Goal: Transaction & Acquisition: Download file/media

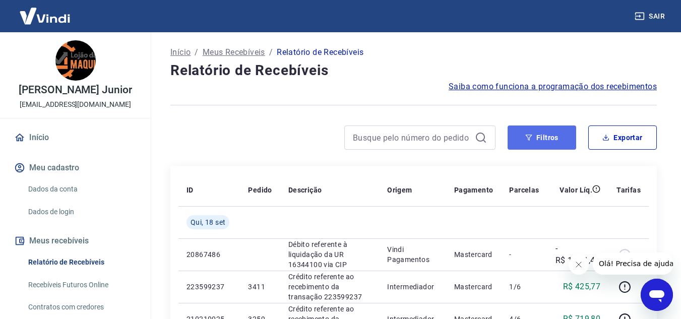
click at [552, 139] on button "Filtros" at bounding box center [541, 137] width 69 height 24
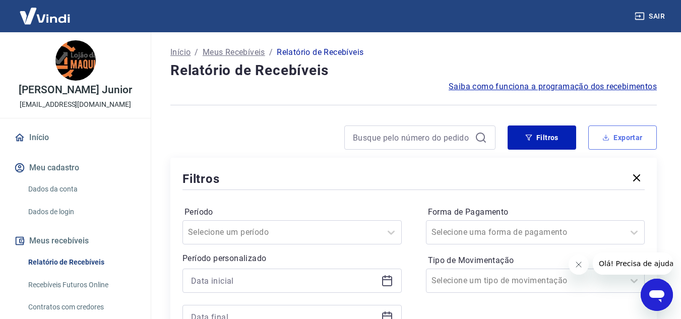
click at [615, 136] on button "Exportar" at bounding box center [622, 137] width 69 height 24
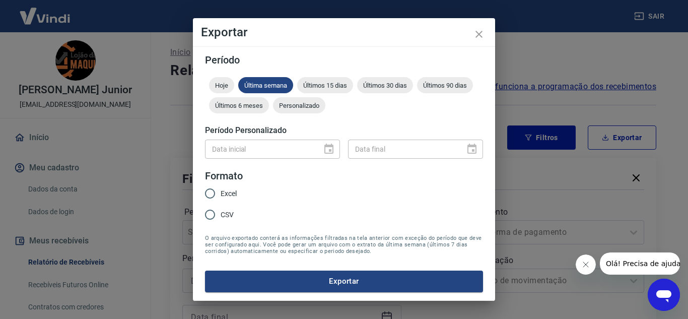
click at [331, 148] on div "Data inicial" at bounding box center [272, 149] width 135 height 19
click at [329, 148] on div "Data inicial" at bounding box center [272, 149] width 135 height 19
click at [293, 107] on span "Personalizado" at bounding box center [299, 106] width 52 height 8
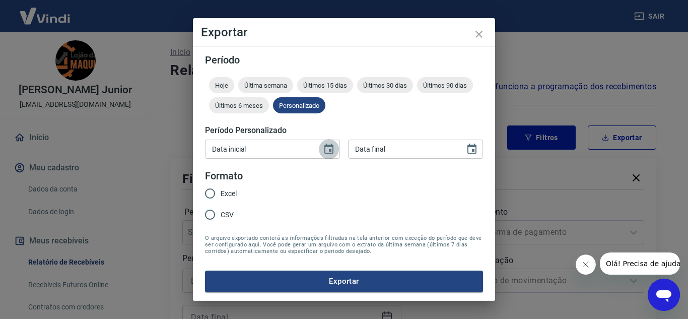
drag, startPoint x: 333, startPoint y: 145, endPoint x: 332, endPoint y: 151, distance: 6.1
click at [333, 145] on icon "Choose date" at bounding box center [329, 149] width 12 height 12
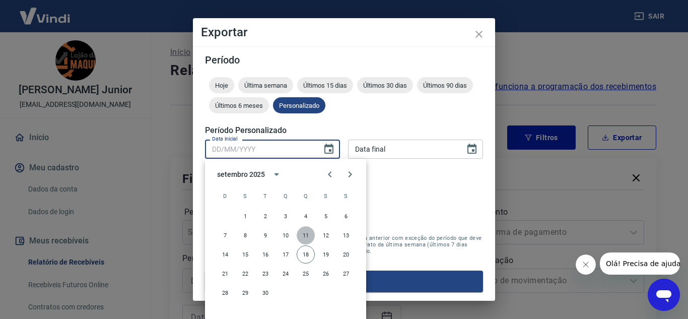
click at [305, 236] on button "11" at bounding box center [306, 235] width 18 height 18
type input "[DATE]"
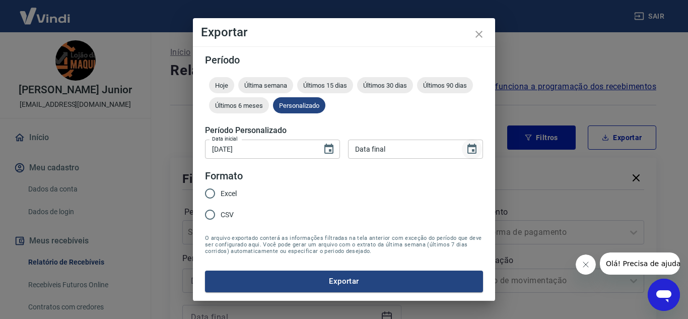
click at [474, 151] on icon "Choose date" at bounding box center [471, 149] width 9 height 10
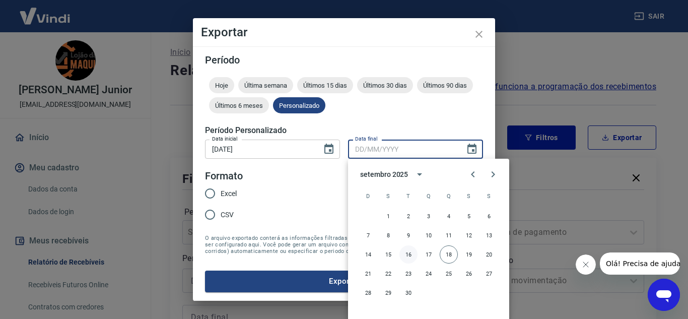
click at [411, 254] on button "16" at bounding box center [408, 254] width 18 height 18
type input "[DATE]"
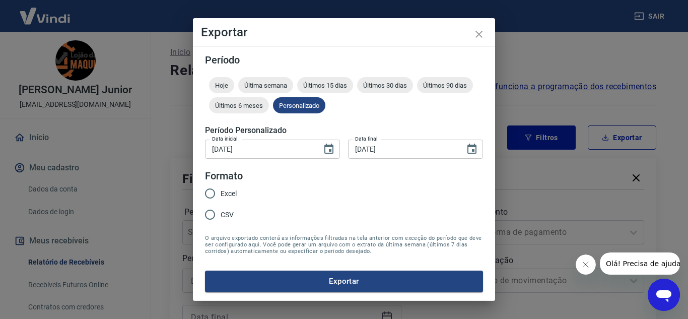
click at [211, 196] on input "Excel" at bounding box center [209, 193] width 21 height 21
radio input "true"
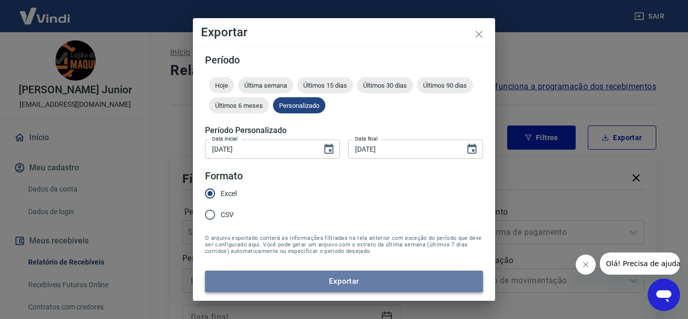
click at [326, 283] on button "Exportar" at bounding box center [344, 280] width 278 height 21
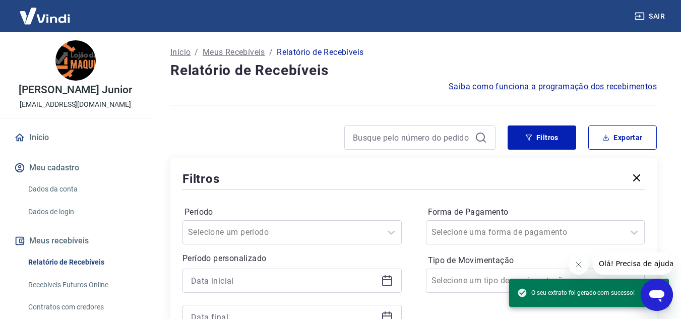
drag, startPoint x: 661, startPoint y: 13, endPoint x: 622, endPoint y: 3, distance: 40.4
click at [657, 13] on button "Sair" at bounding box center [650, 16] width 36 height 19
